Goal: Task Accomplishment & Management: Use online tool/utility

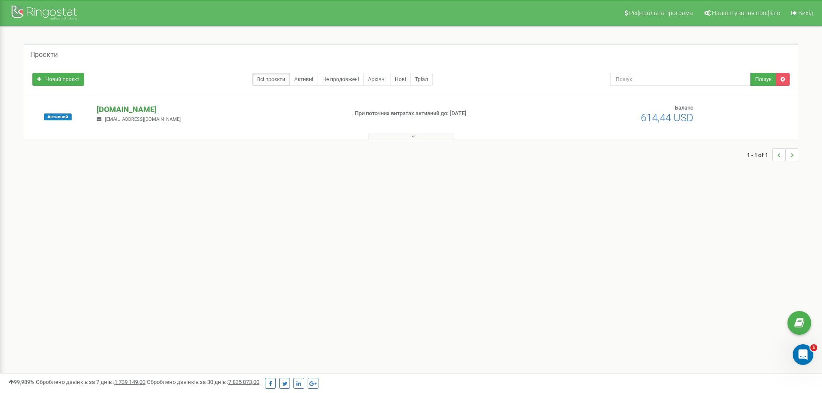
click at [129, 109] on p "[DOMAIN_NAME]" at bounding box center [219, 109] width 244 height 11
click at [134, 108] on p "[DOMAIN_NAME]" at bounding box center [219, 109] width 244 height 11
click at [118, 111] on p "[DOMAIN_NAME]" at bounding box center [219, 109] width 244 height 11
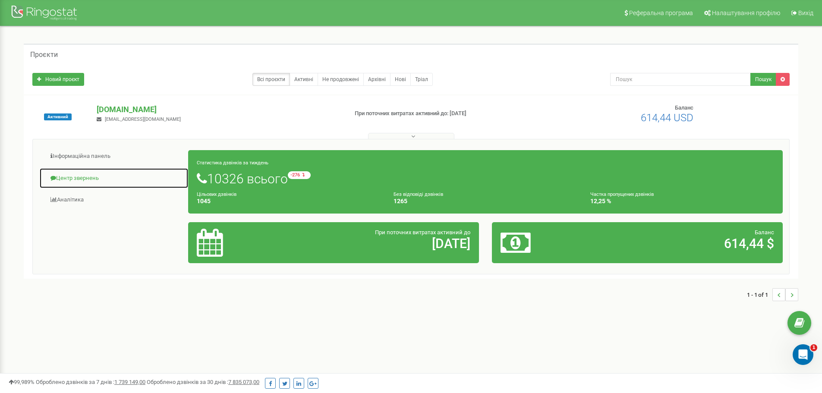
click at [78, 178] on link "Центр звернень" at bounding box center [113, 178] width 149 height 21
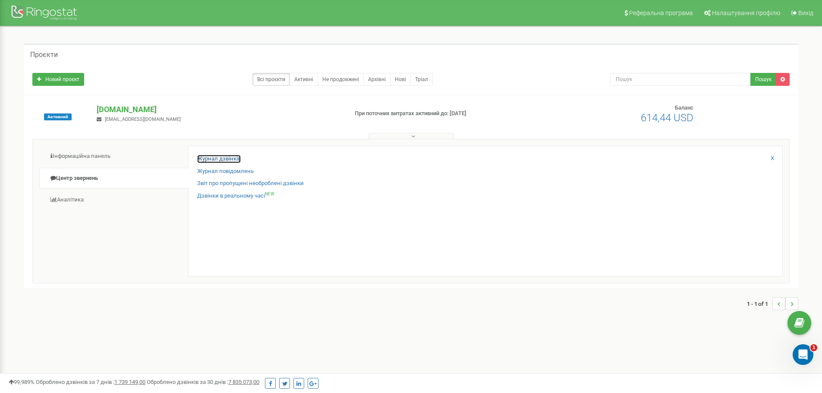
click at [206, 159] on link "Журнал дзвінків" at bounding box center [219, 159] width 44 height 8
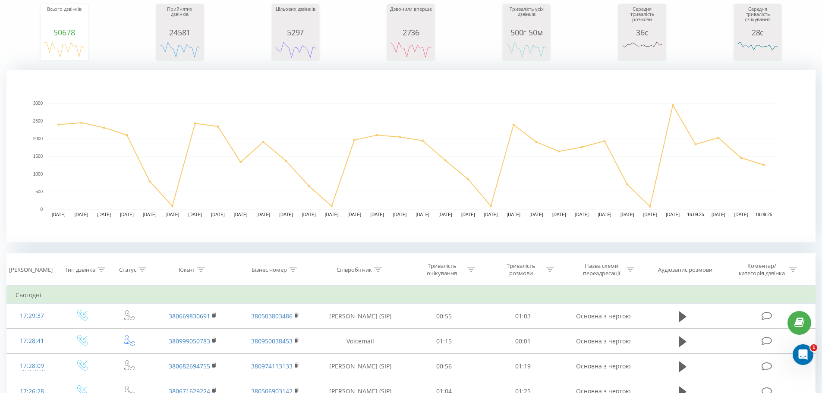
scroll to position [129, 0]
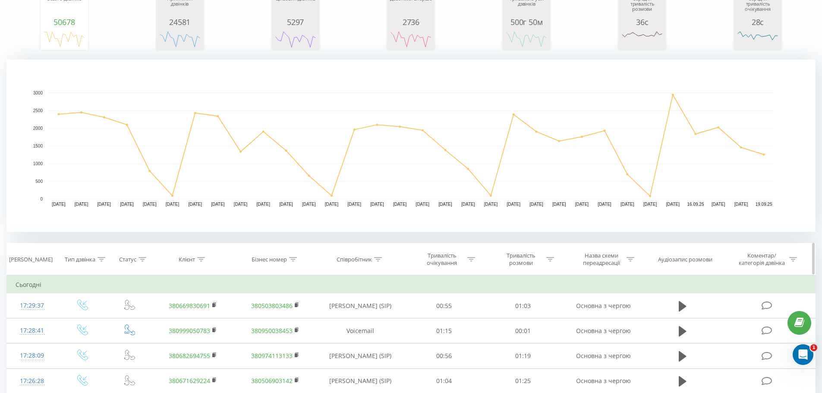
click at [377, 260] on icon at bounding box center [378, 259] width 8 height 4
click at [369, 319] on input "text" at bounding box center [360, 321] width 76 height 15
type input "[PERSON_NAME]"
click at [382, 341] on span "OK" at bounding box center [379, 337] width 24 height 13
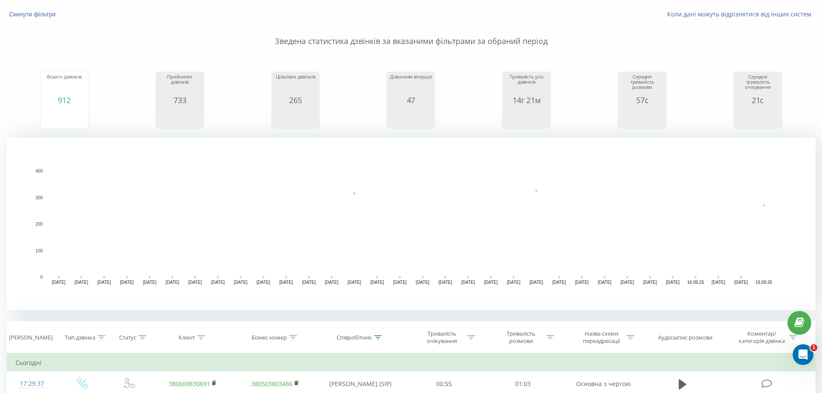
scroll to position [129, 0]
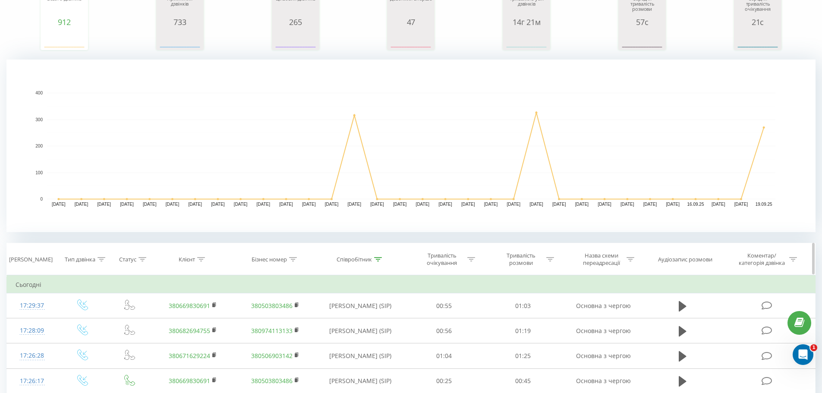
click at [377, 256] on div at bounding box center [378, 259] width 8 height 7
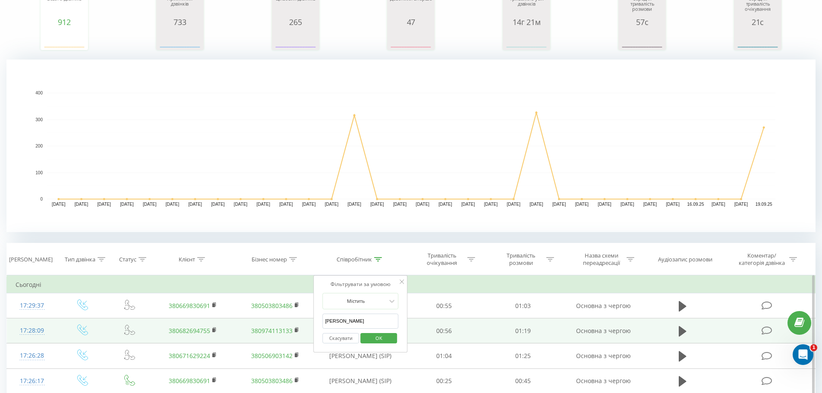
drag, startPoint x: 356, startPoint y: 324, endPoint x: 274, endPoint y: 333, distance: 82.9
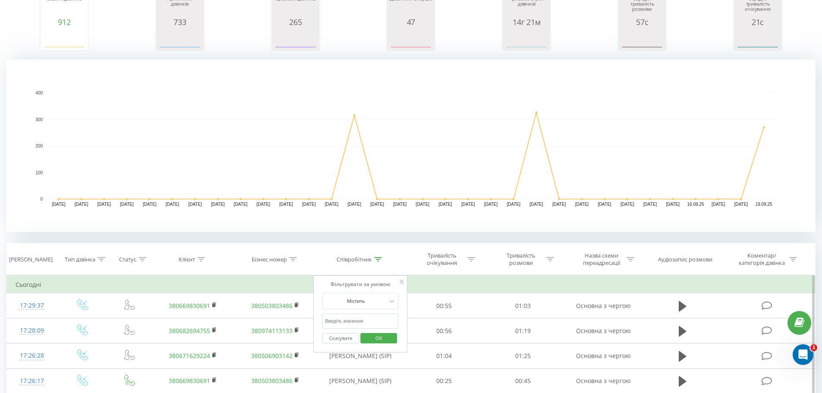
click at [373, 320] on input "text" at bounding box center [360, 321] width 76 height 15
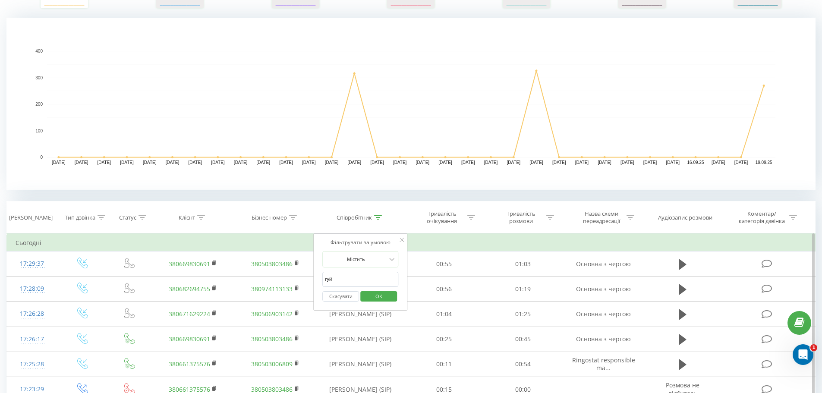
scroll to position [173, 0]
type input "гуй"
click at [379, 289] on span "OK" at bounding box center [379, 294] width 24 height 13
